Goal: Obtain resource: Obtain resource

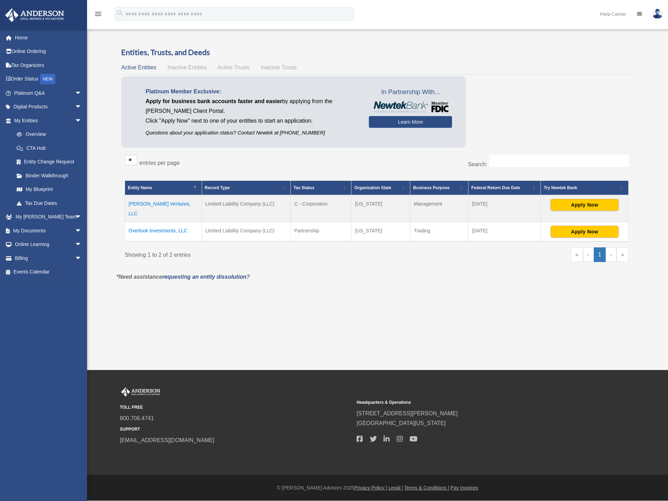
click at [30, 34] on link "Home" at bounding box center [48, 38] width 87 height 14
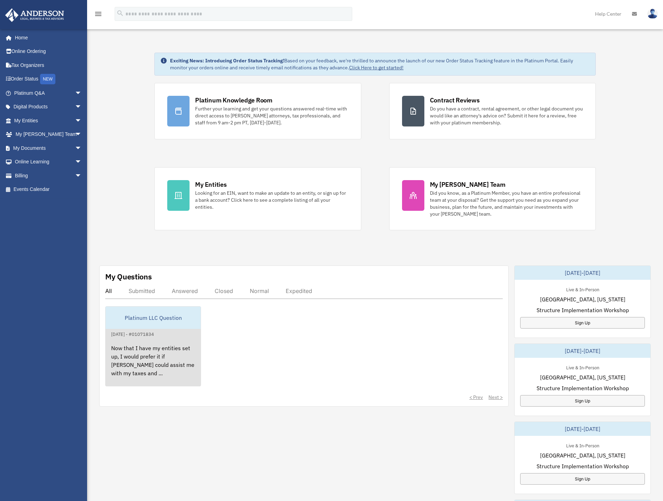
click at [172, 314] on div "Platinum LLC Question" at bounding box center [153, 317] width 95 height 22
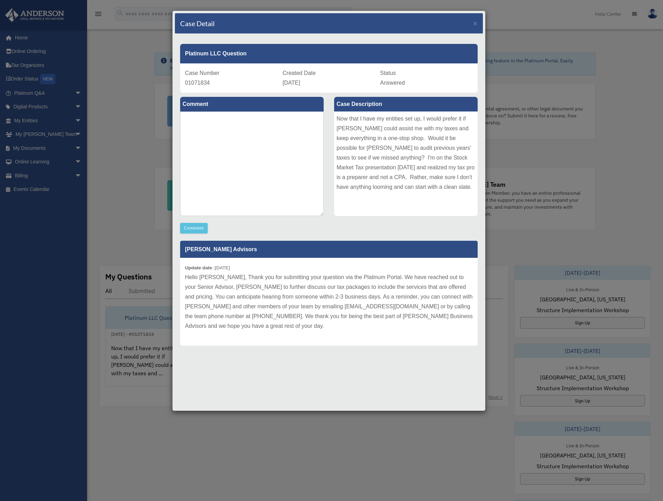
click at [292, 376] on div "Case Detail × Platinum LLC Question Case Number 01071834 Created Date [DATE] St…" at bounding box center [328, 210] width 313 height 401
click at [286, 371] on div "Case Detail × Platinum LLC Question Case Number 01071834 Created Date [DATE] St…" at bounding box center [328, 210] width 313 height 401
click at [475, 24] on span "×" at bounding box center [475, 23] width 5 height 8
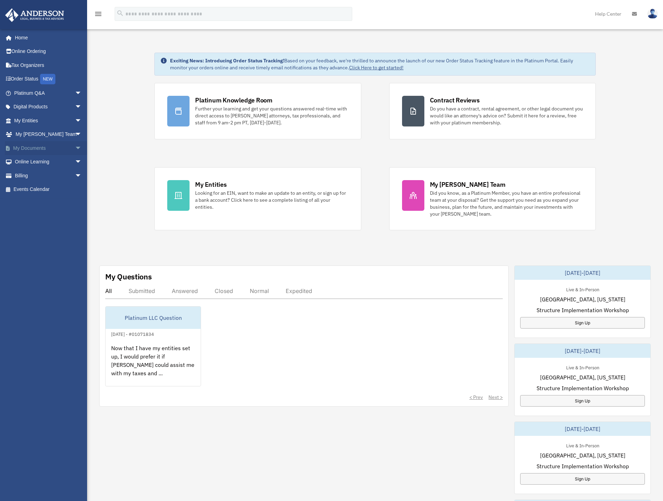
click at [75, 147] on span "arrow_drop_down" at bounding box center [82, 148] width 14 height 14
click at [39, 188] on link "Forms Library" at bounding box center [51, 190] width 83 height 14
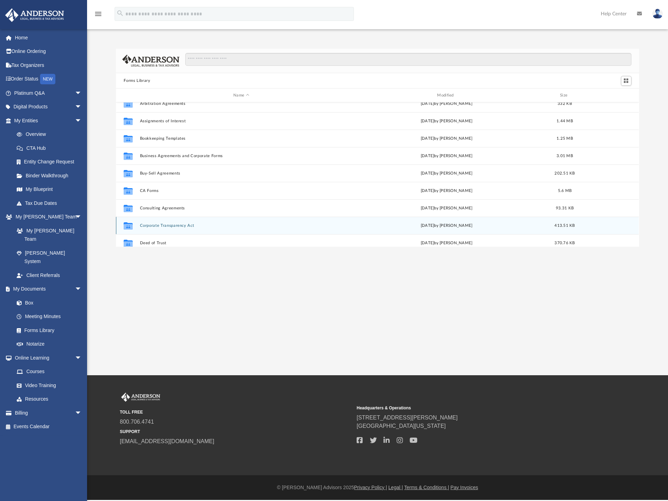
scroll to position [30, 0]
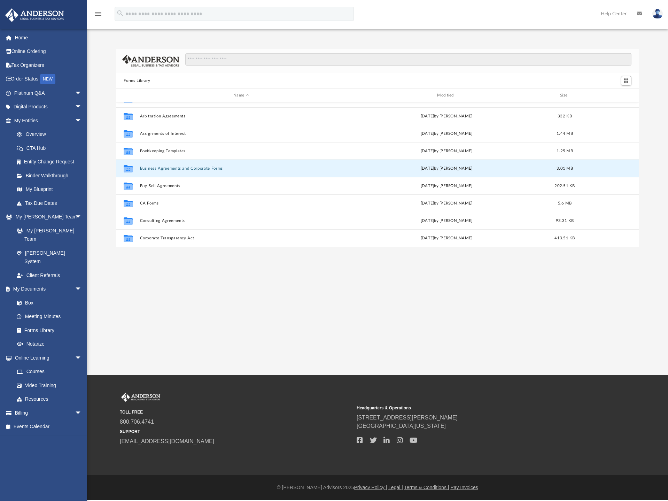
click at [150, 168] on button "Business Agreements and Corporate Forms" at bounding box center [241, 168] width 202 height 5
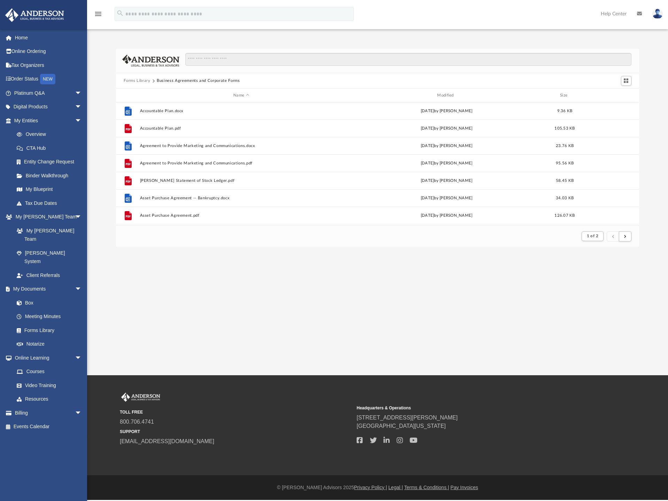
scroll to position [0, 0]
click at [75, 93] on span "arrow_drop_down" at bounding box center [82, 93] width 14 height 14
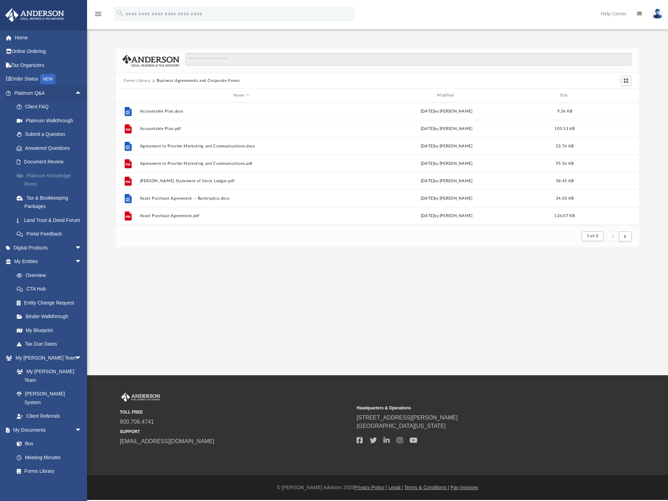
click at [42, 176] on link "Platinum Knowledge Room" at bounding box center [51, 180] width 83 height 22
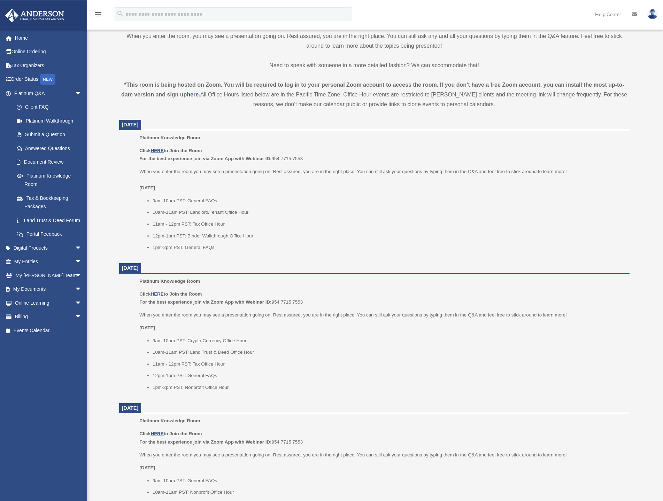
scroll to position [244, 0]
